Goal: Find specific page/section: Find specific page/section

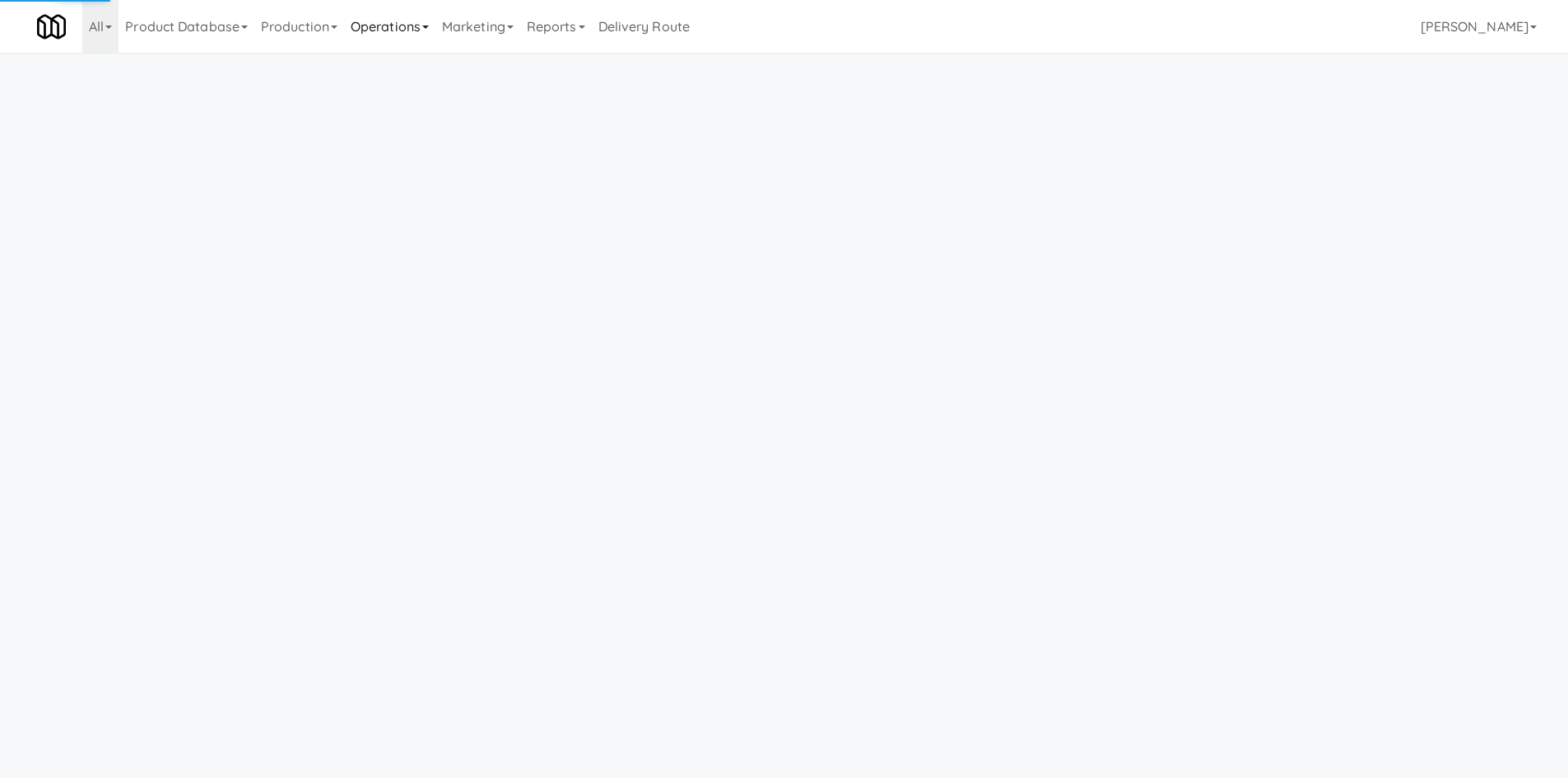
click at [405, 46] on link "Operations" at bounding box center [390, 26] width 91 height 53
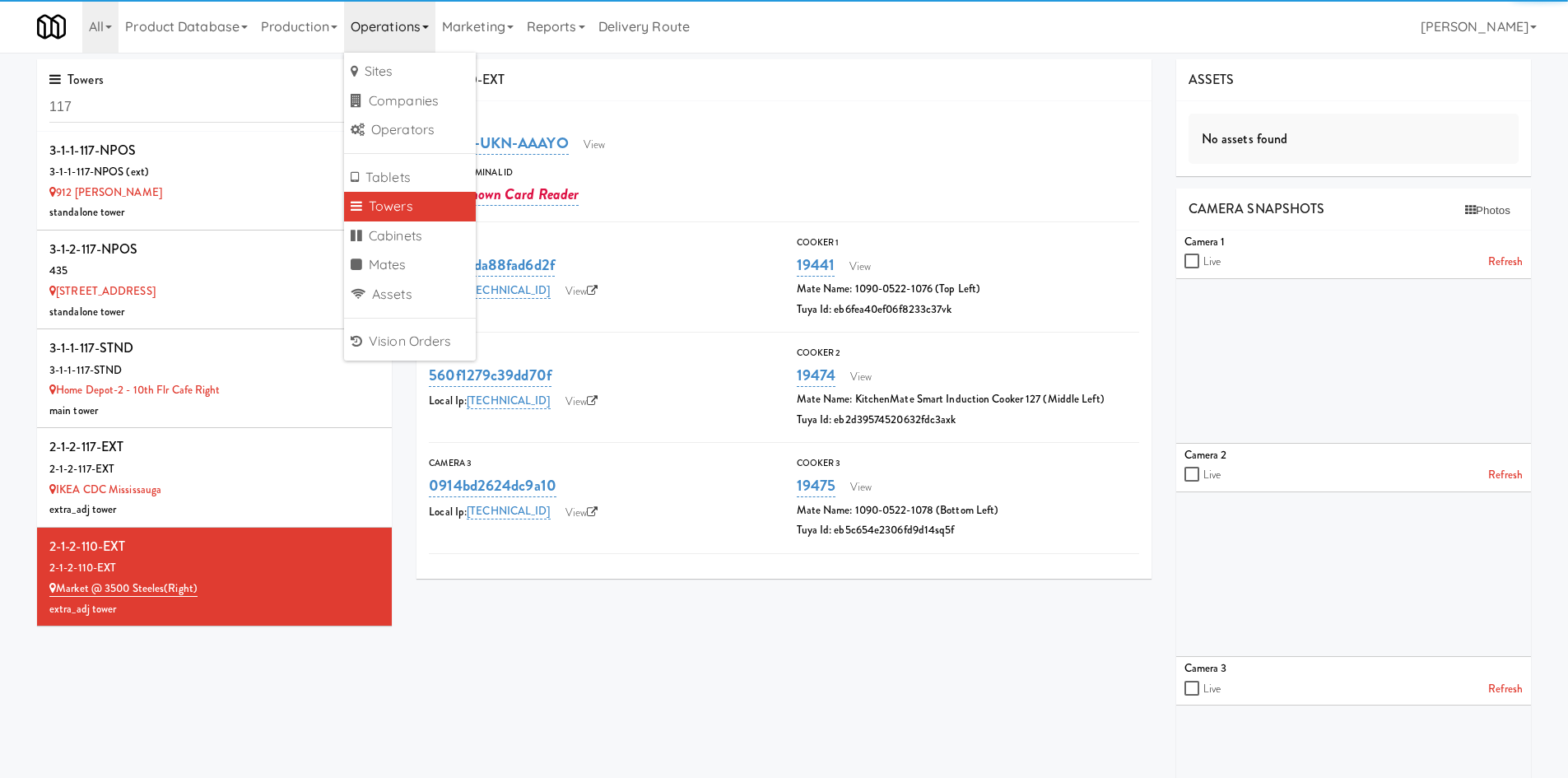
click at [423, 209] on link "Towers" at bounding box center [410, 206] width 132 height 29
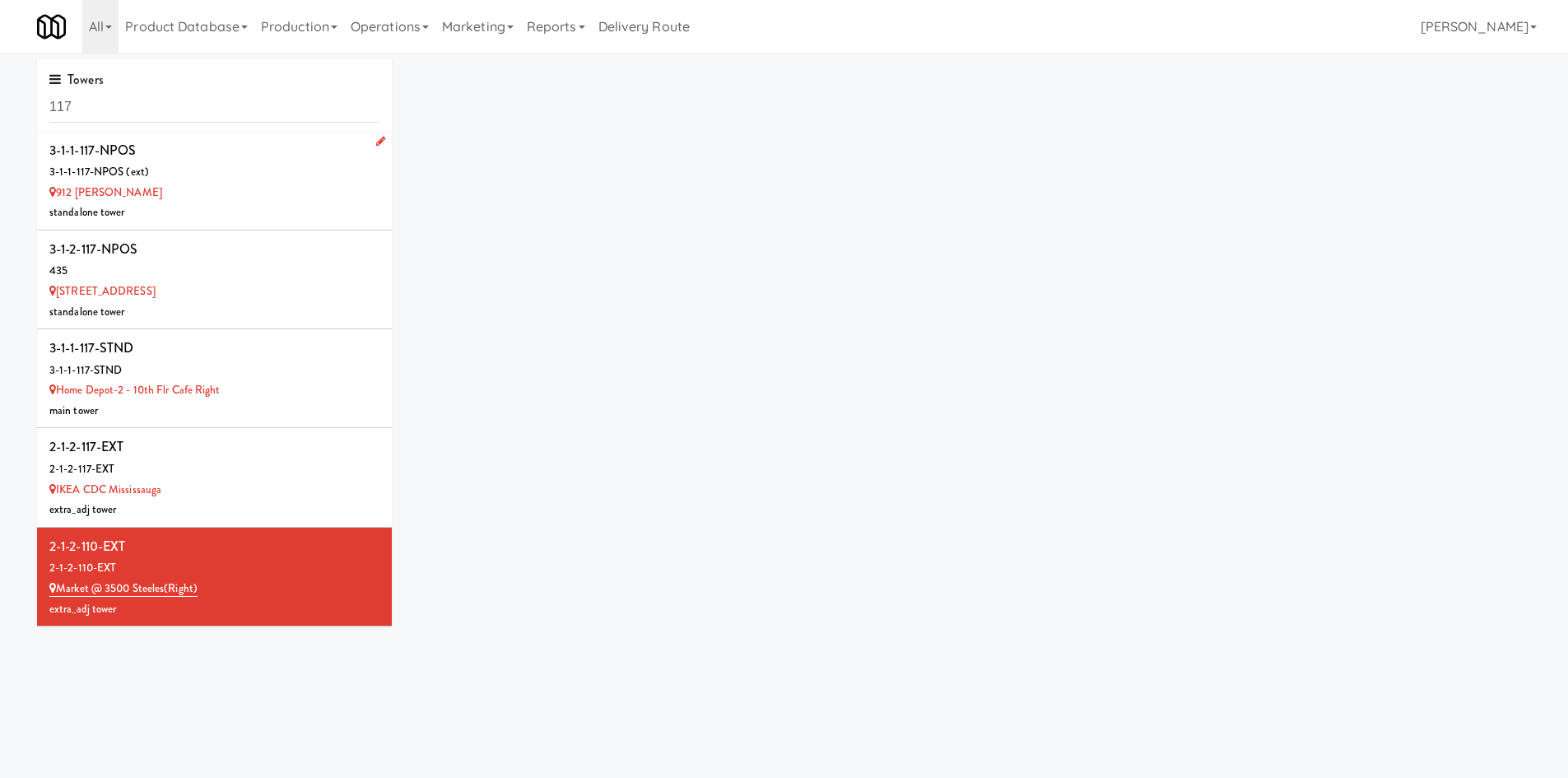
click at [263, 210] on div "standalone tower" at bounding box center [214, 213] width 330 height 21
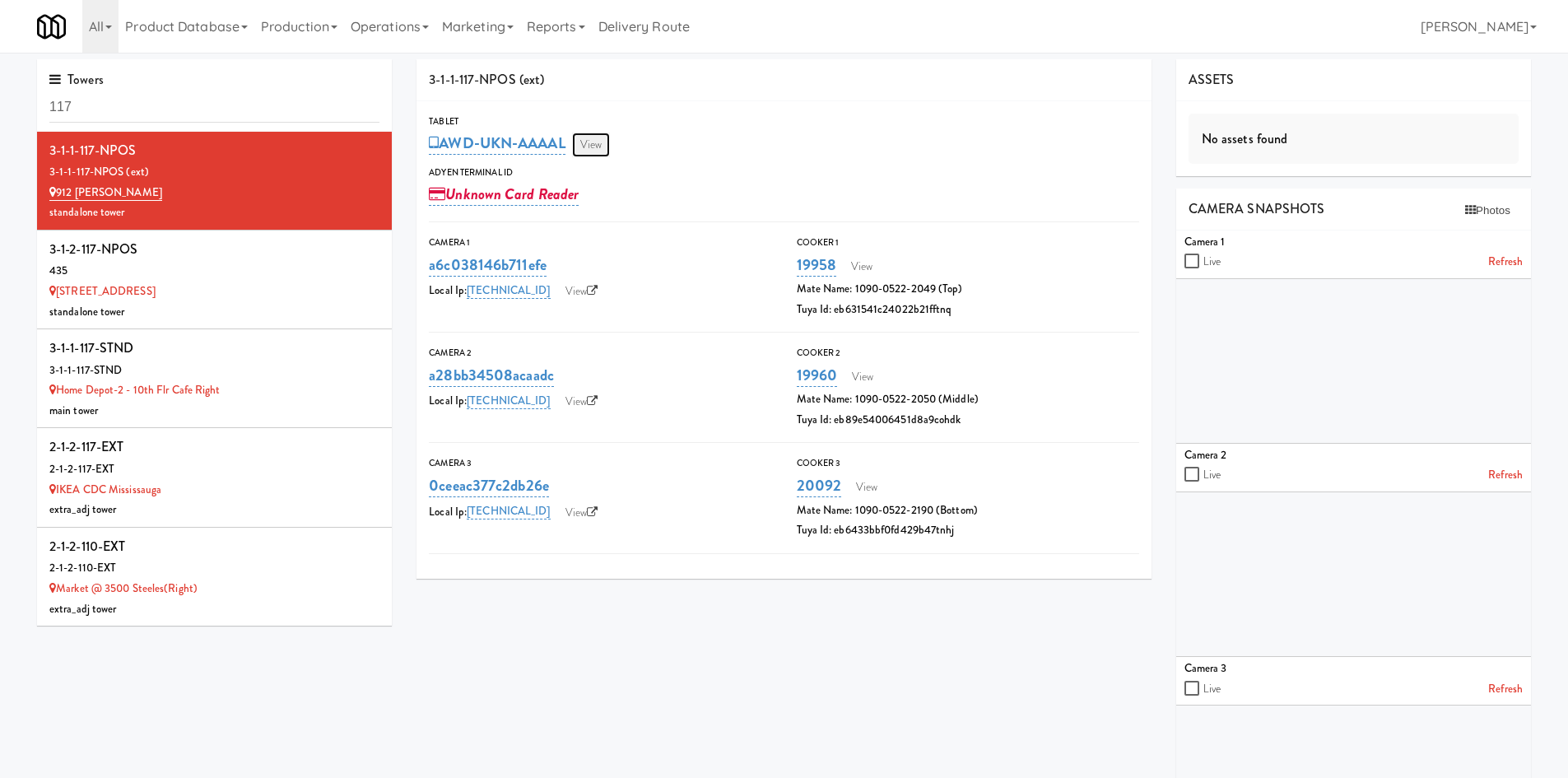
click at [598, 148] on link "View" at bounding box center [591, 145] width 38 height 25
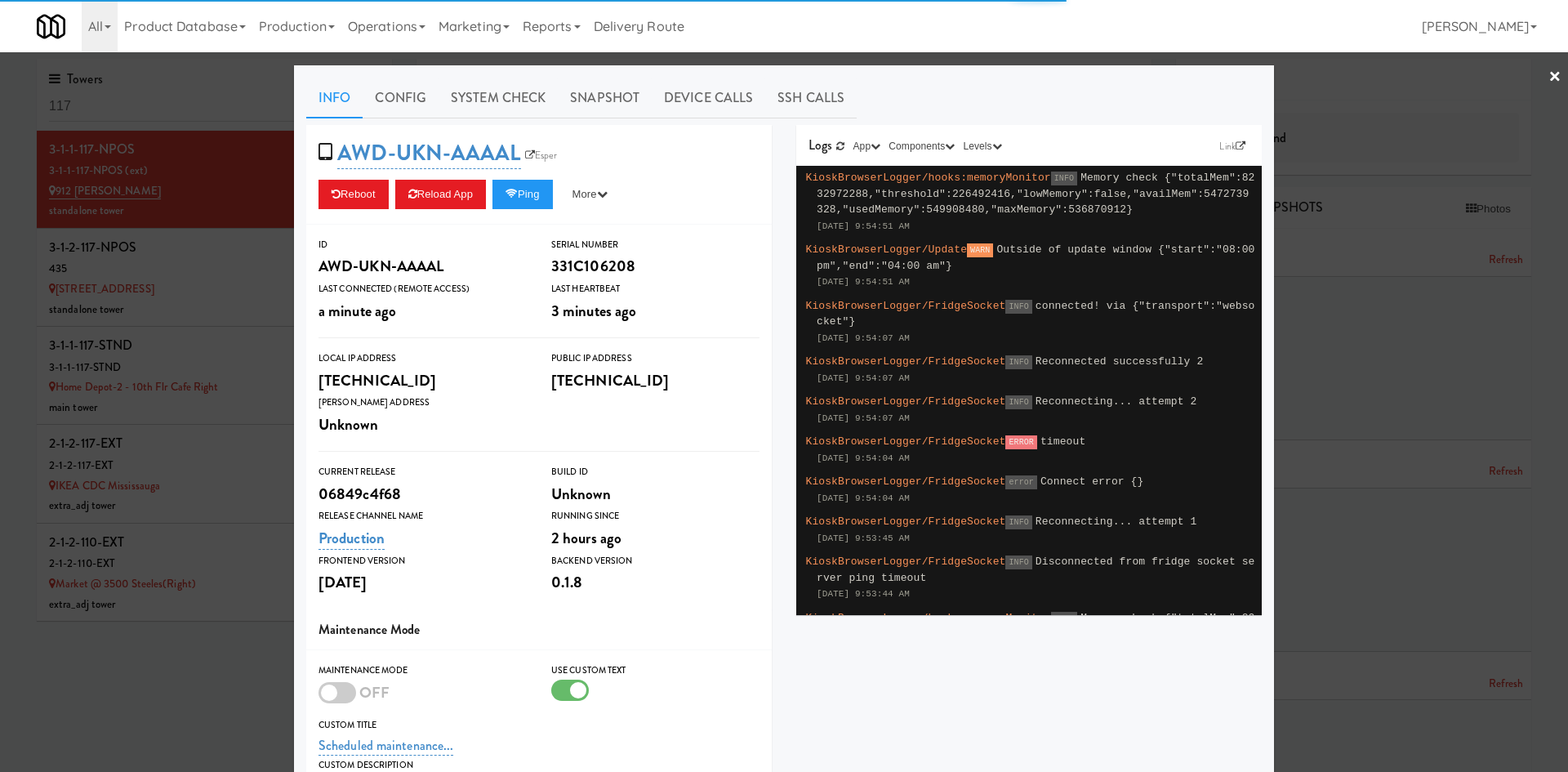
click at [222, 298] on div at bounding box center [784, 386] width 1568 height 772
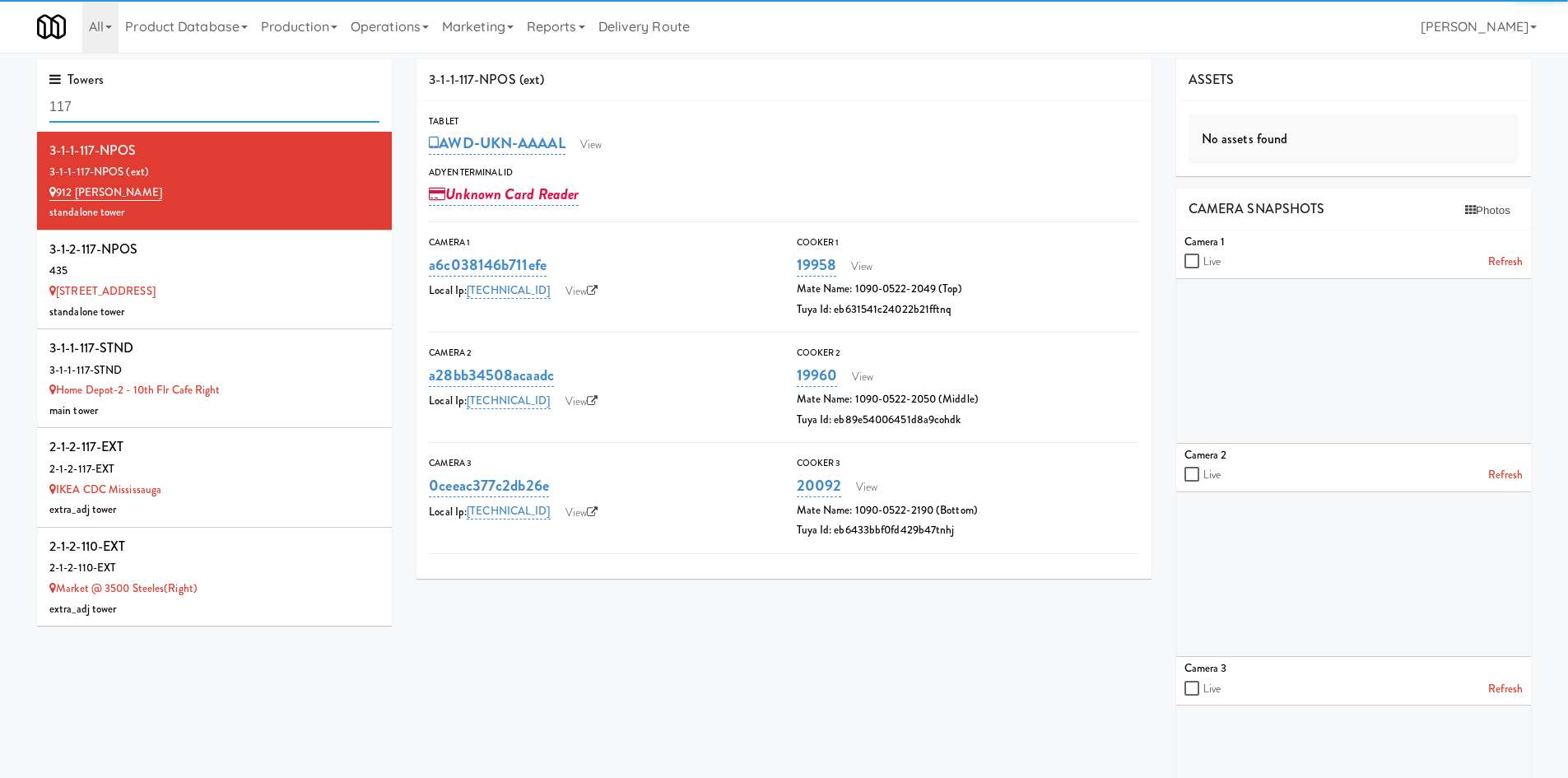
click at [215, 115] on input "117" at bounding box center [214, 107] width 330 height 30
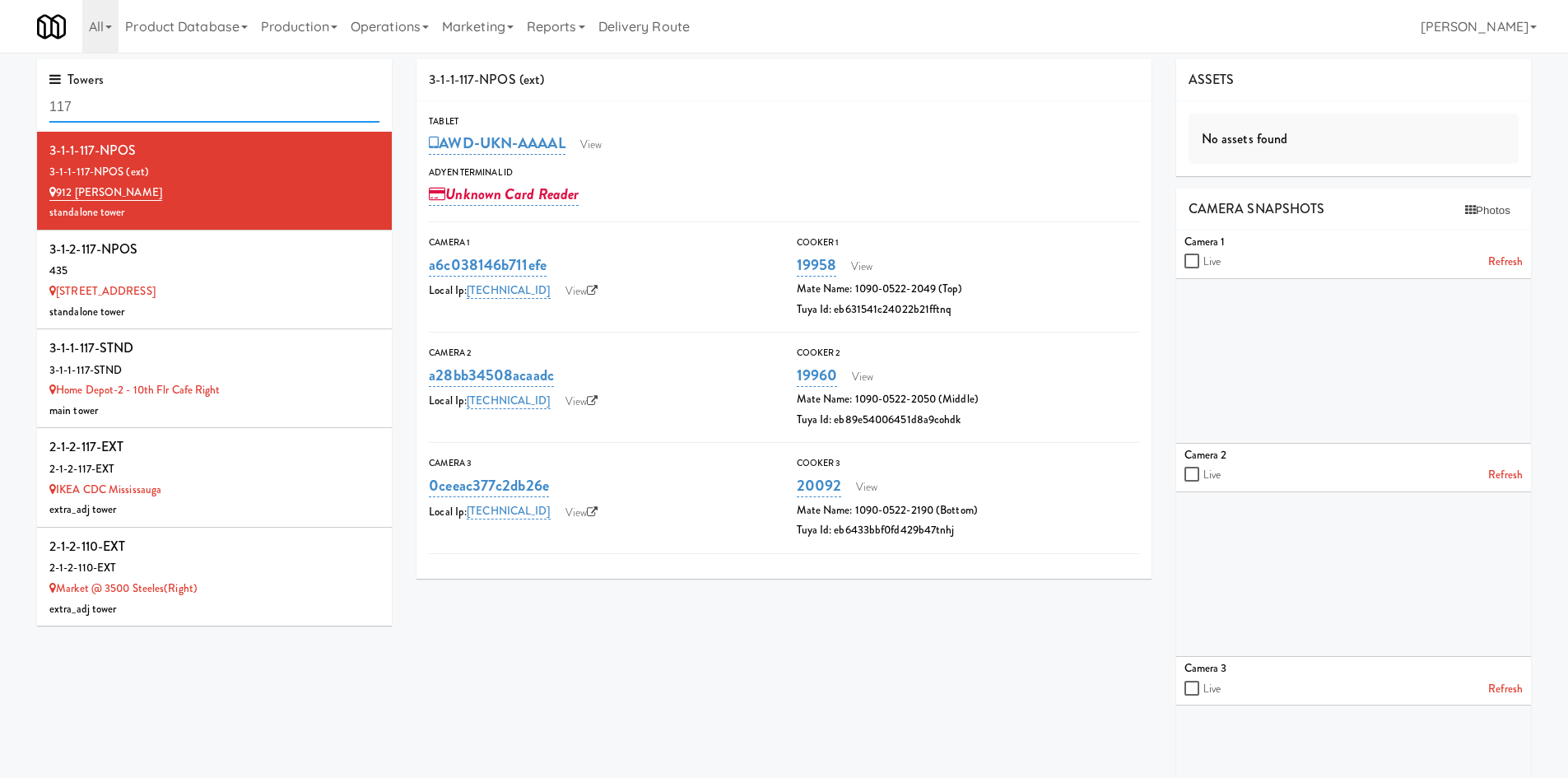
click at [215, 115] on input "117" at bounding box center [214, 107] width 330 height 30
type input "animal"
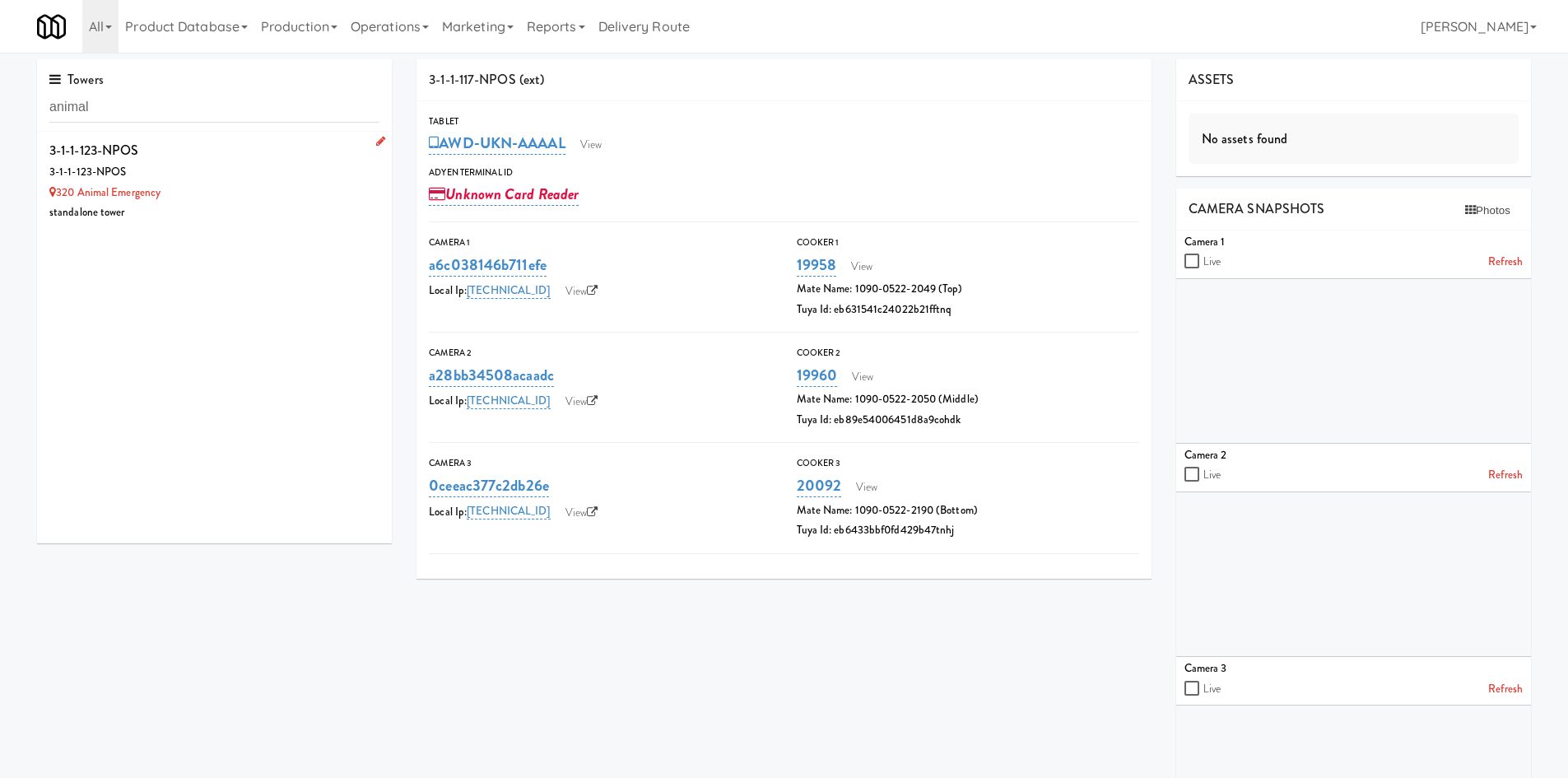
click at [141, 156] on div "3-1-1-123-NPOS" at bounding box center [214, 150] width 330 height 25
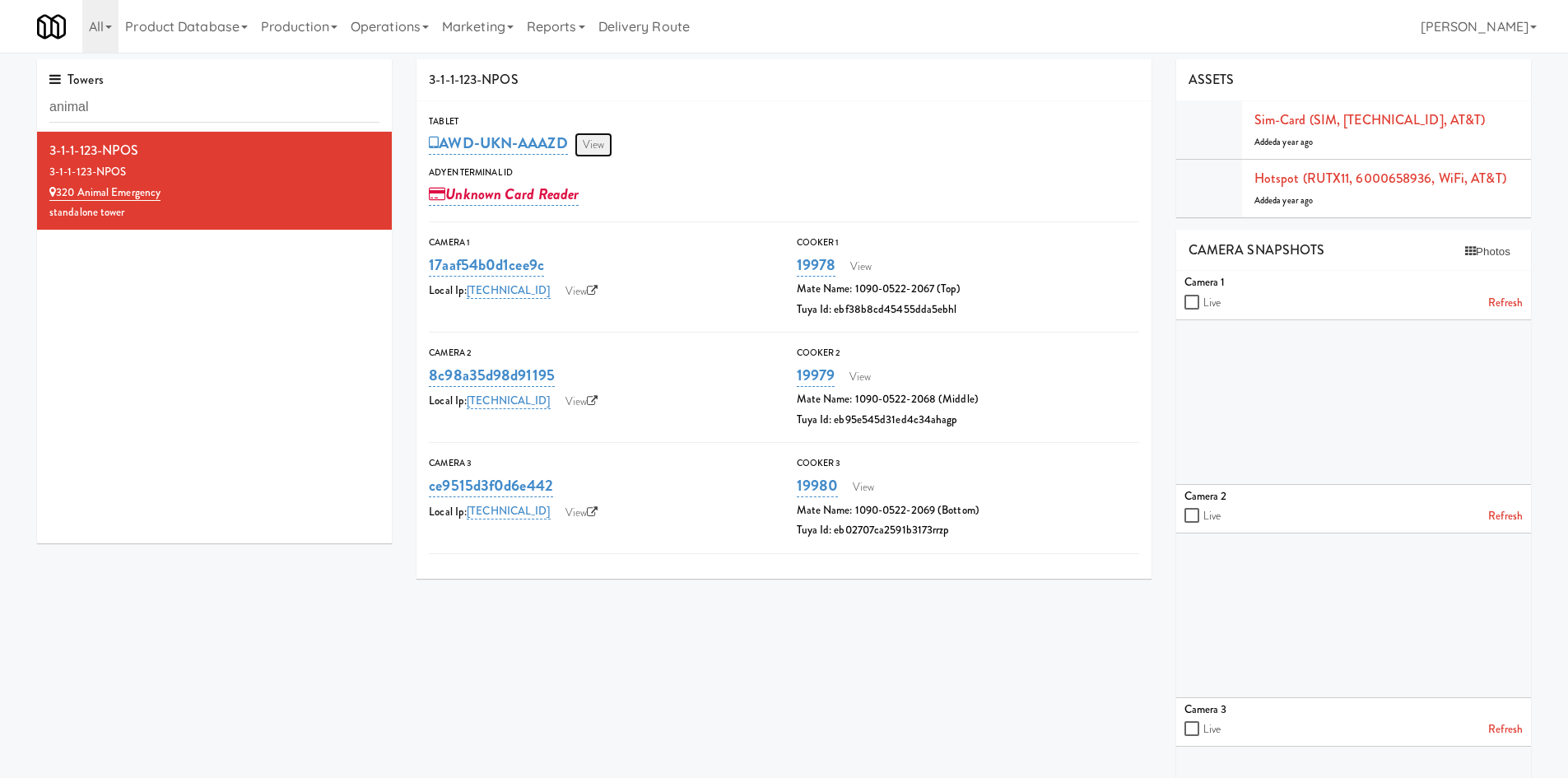
click at [595, 151] on link "View" at bounding box center [593, 145] width 38 height 25
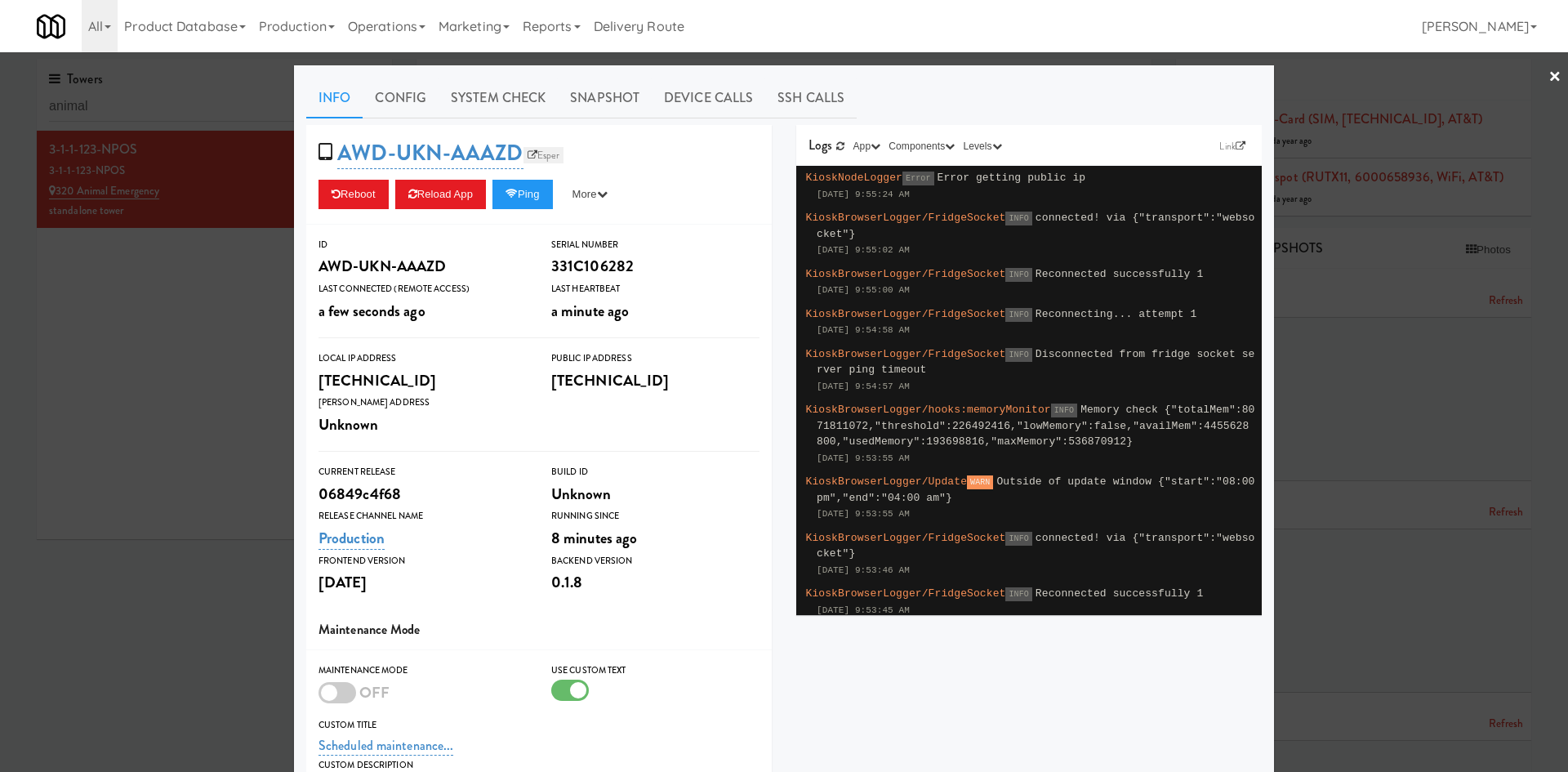
click at [544, 155] on link "Esper" at bounding box center [544, 155] width 41 height 16
click at [1300, 63] on div at bounding box center [784, 386] width 1568 height 772
